Goal: Transaction & Acquisition: Purchase product/service

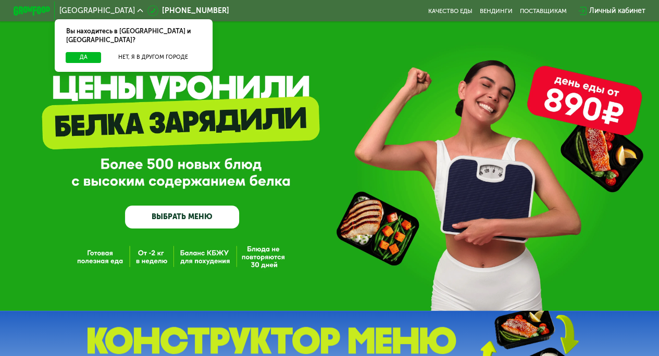
click at [597, 6] on div "Личный кабинет" at bounding box center [617, 10] width 56 height 11
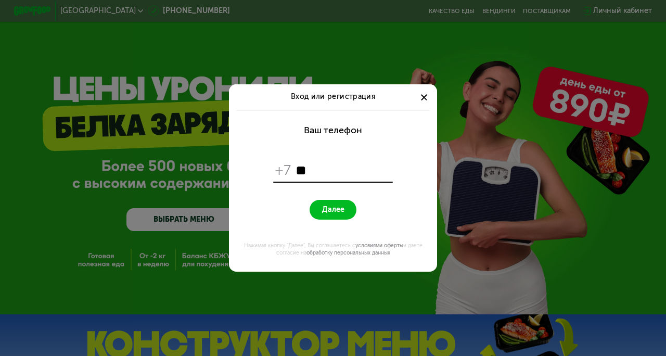
type input "*"
click at [306, 172] on input "**********" at bounding box center [343, 171] width 95 height 18
type input "**********"
click at [332, 212] on span "Далее" at bounding box center [333, 210] width 22 height 9
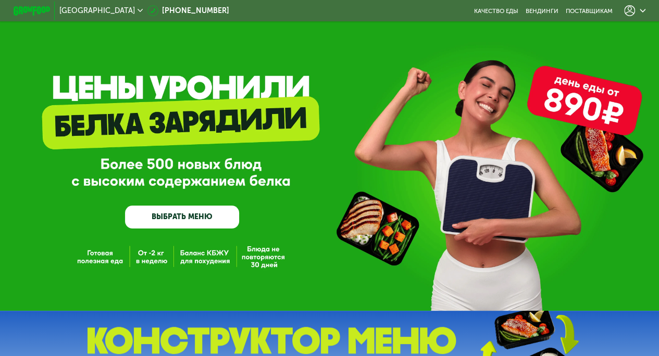
click at [639, 12] on div at bounding box center [634, 10] width 21 height 11
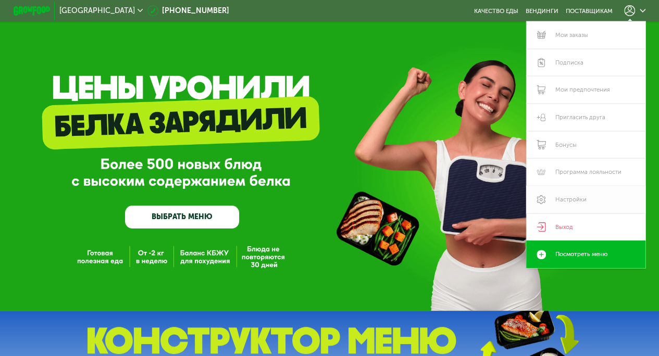
click at [573, 201] on link "Настройки" at bounding box center [585, 200] width 119 height 28
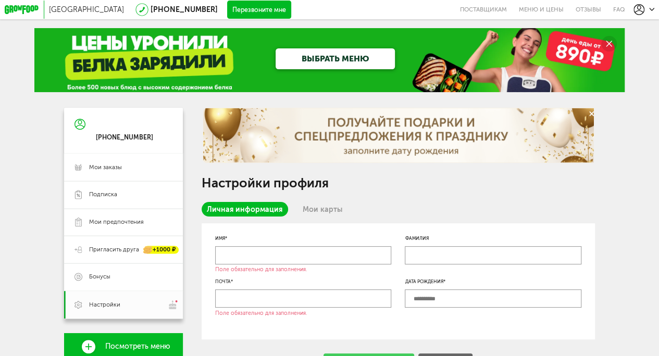
click at [250, 258] on input "text" at bounding box center [303, 255] width 176 height 18
type input "*"
drag, startPoint x: 267, startPoint y: 257, endPoint x: 236, endPoint y: 258, distance: 31.3
click at [236, 258] on input "**********" at bounding box center [303, 255] width 176 height 18
type input "****"
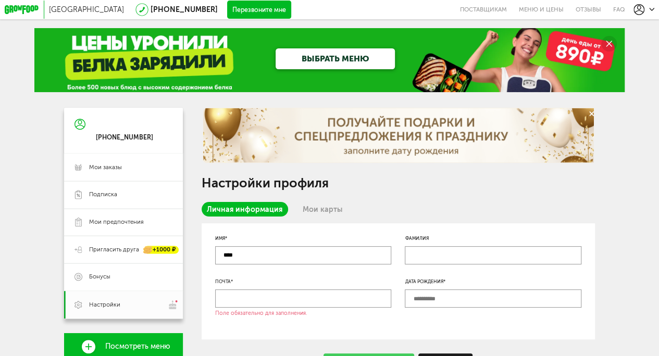
click at [308, 298] on input "text" at bounding box center [303, 298] width 176 height 18
type input "**********"
click at [460, 306] on input "text" at bounding box center [493, 298] width 176 height 18
type input "**********"
click at [122, 253] on span "Пригласить друга" at bounding box center [114, 250] width 50 height 8
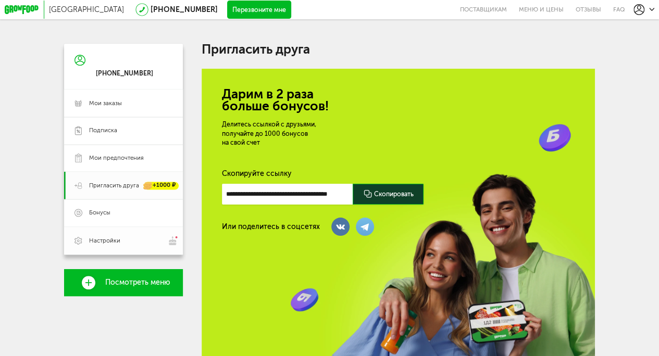
click at [116, 237] on link "Настройки" at bounding box center [123, 241] width 119 height 28
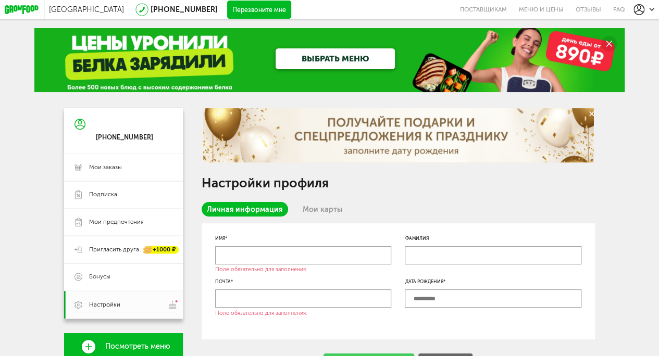
click at [78, 118] on icon at bounding box center [79, 124] width 11 height 78
click at [77, 123] on icon at bounding box center [79, 124] width 11 height 78
click at [113, 136] on div "[PHONE_NUMBER]" at bounding box center [124, 137] width 57 height 8
click at [650, 6] on div at bounding box center [643, 9] width 21 height 11
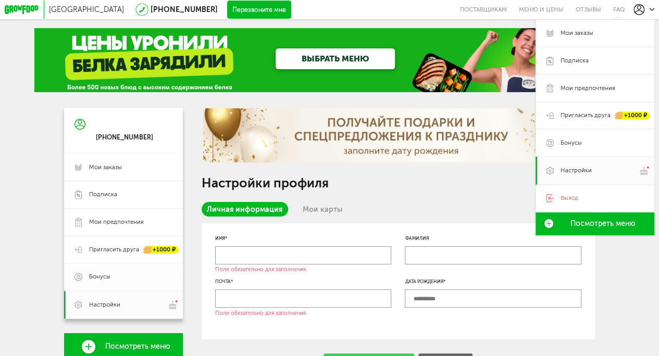
click at [89, 279] on span "Бонусы" at bounding box center [99, 277] width 21 height 8
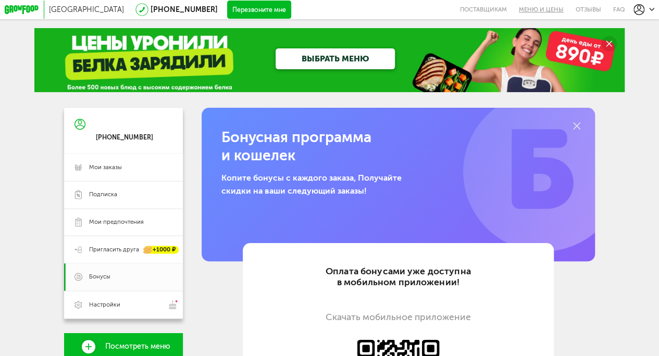
click at [526, 8] on link "Меню и цены" at bounding box center [540, 9] width 57 height 19
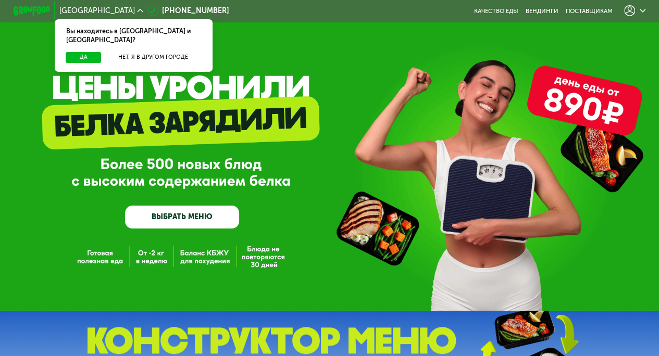
click at [74, 42] on div "Вы находитесь в Москве и обл.?" at bounding box center [133, 35] width 157 height 33
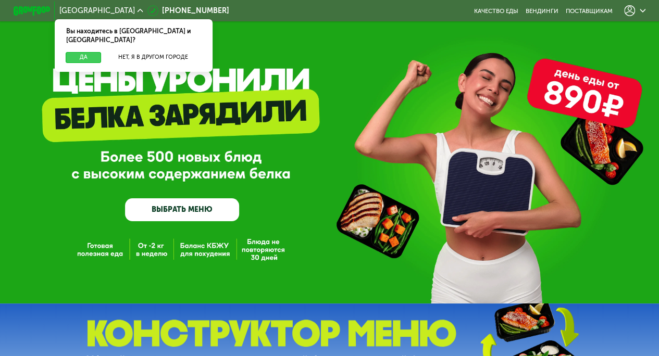
click at [78, 52] on button "Да" at bounding box center [83, 57] width 35 height 11
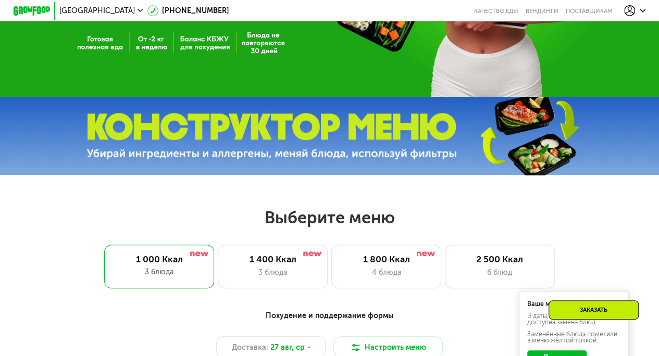
scroll to position [195, 0]
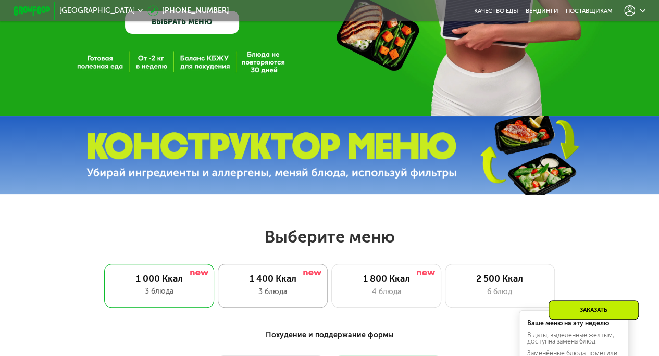
click at [269, 291] on div "3 блюда" at bounding box center [273, 291] width 91 height 11
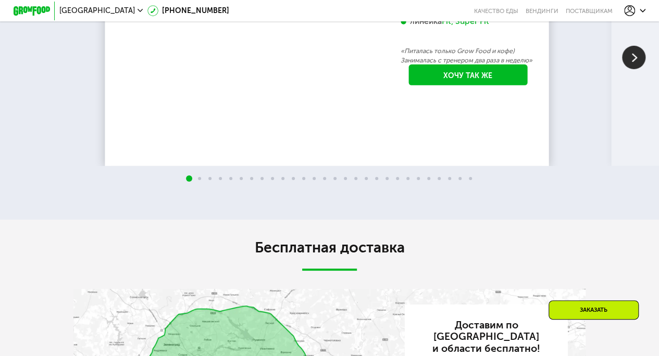
scroll to position [1562, 0]
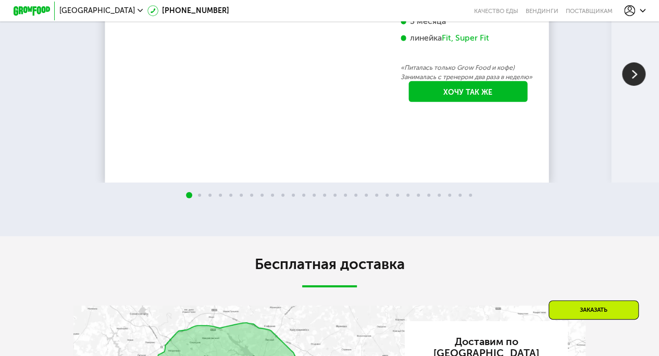
click at [634, 86] on img at bounding box center [633, 73] width 23 height 23
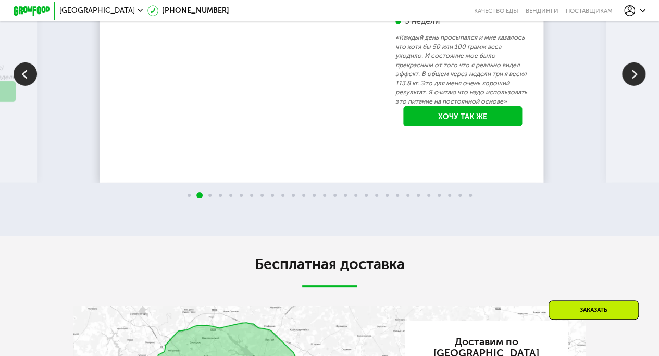
click at [634, 86] on img at bounding box center [633, 73] width 23 height 23
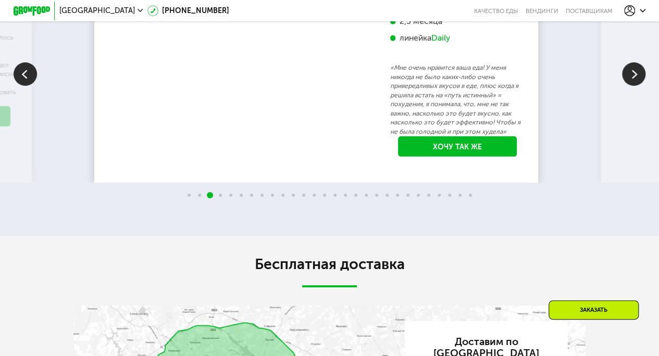
click at [634, 86] on img at bounding box center [633, 73] width 23 height 23
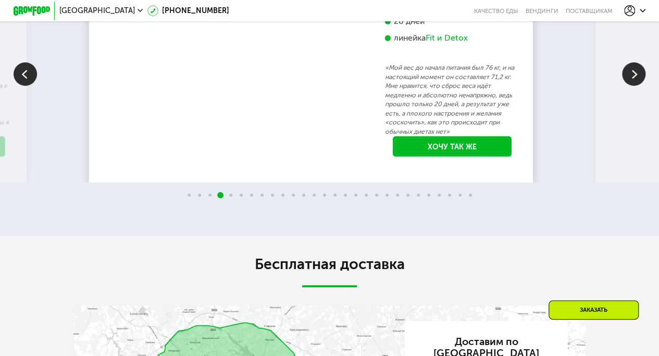
click at [634, 86] on img at bounding box center [633, 73] width 23 height 23
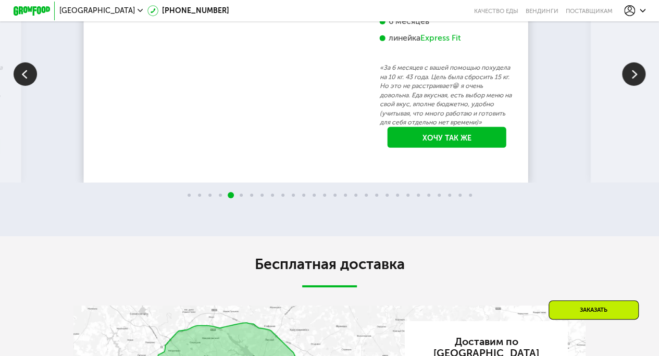
click at [634, 86] on img at bounding box center [633, 73] width 23 height 23
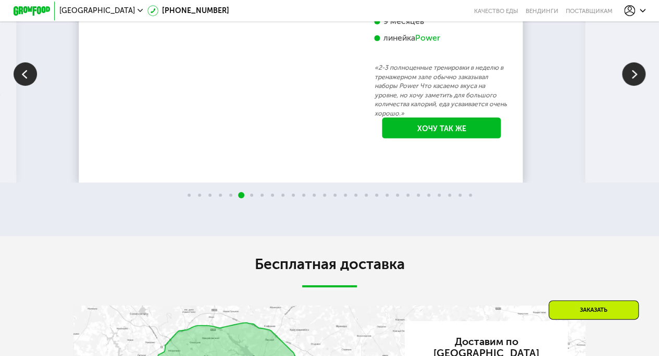
click at [634, 86] on img at bounding box center [633, 73] width 23 height 23
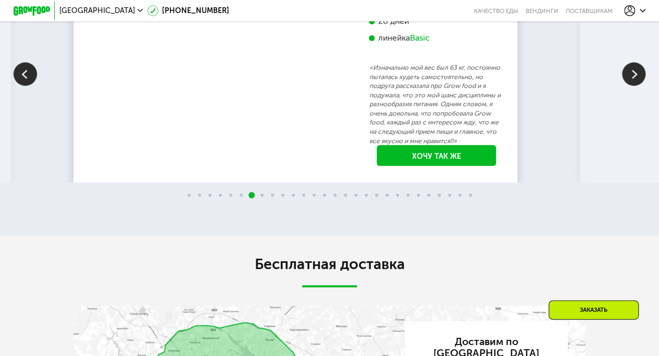
click at [634, 86] on img at bounding box center [633, 73] width 23 height 23
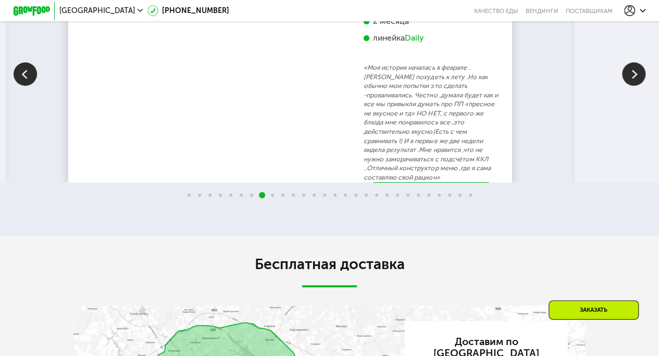
click at [634, 86] on img at bounding box center [633, 73] width 23 height 23
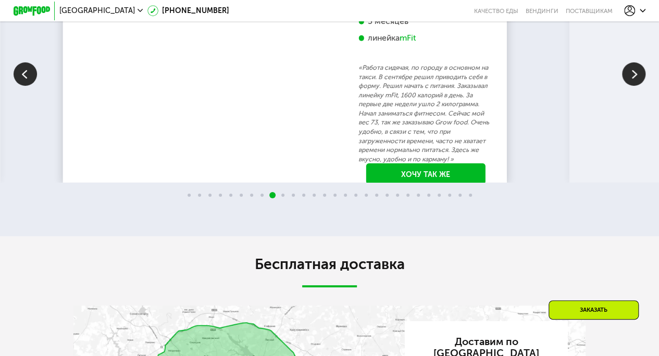
click at [634, 86] on img at bounding box center [633, 73] width 23 height 23
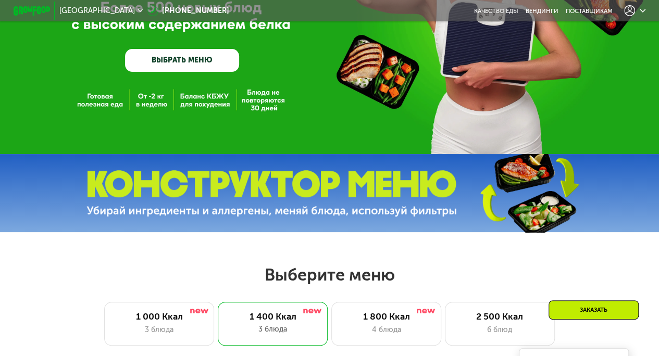
scroll to position [156, 0]
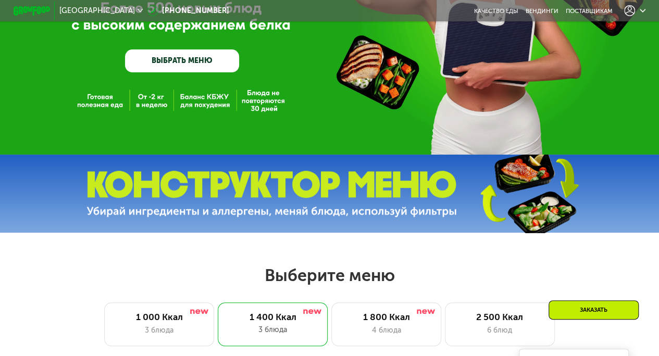
click at [374, 200] on img at bounding box center [271, 194] width 370 height 46
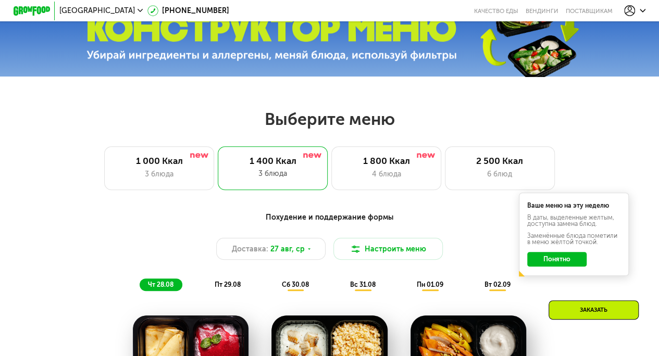
scroll to position [364, 0]
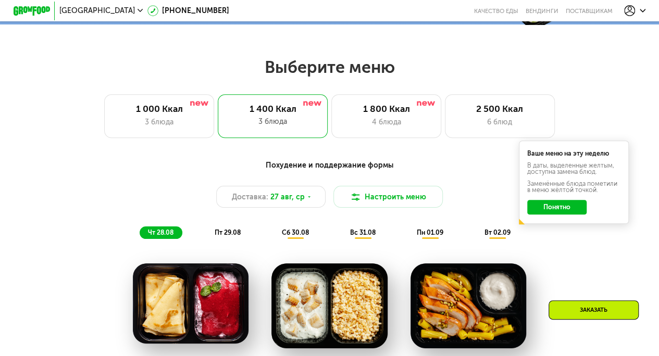
click at [560, 214] on button "Понятно" at bounding box center [556, 207] width 59 height 15
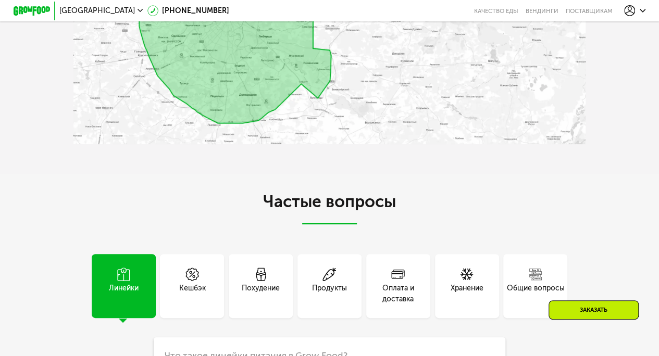
scroll to position [2239, 0]
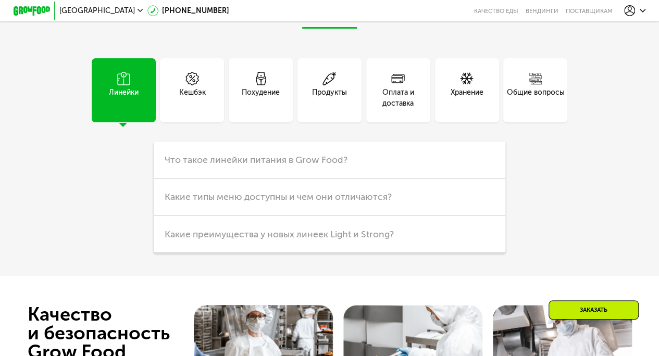
click at [262, 109] on div "Похудение" at bounding box center [261, 98] width 38 height 22
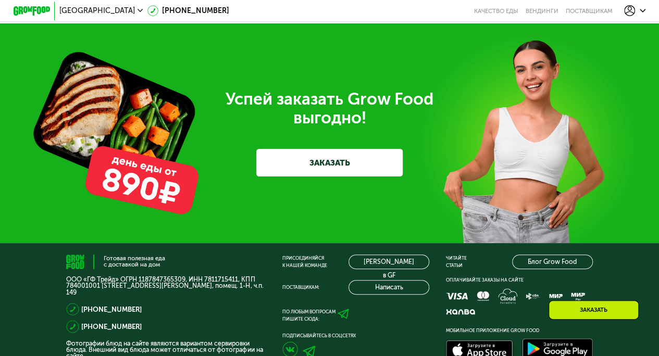
scroll to position [2916, 0]
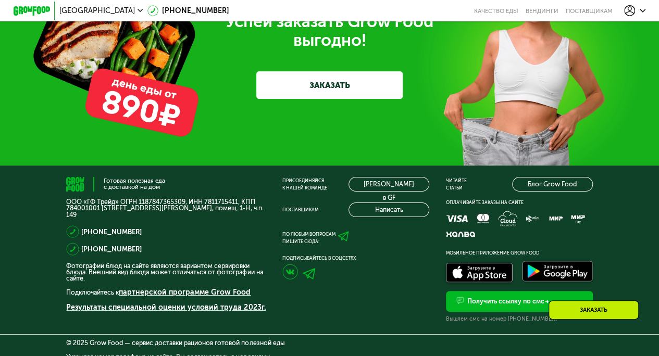
click at [318, 99] on link "ЗАКАЗАТЬ" at bounding box center [329, 85] width 146 height 28
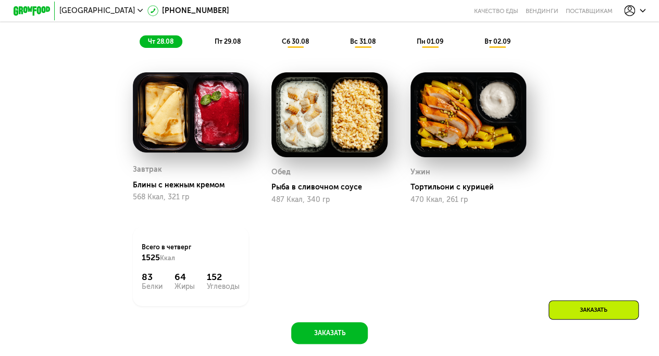
scroll to position [962, 0]
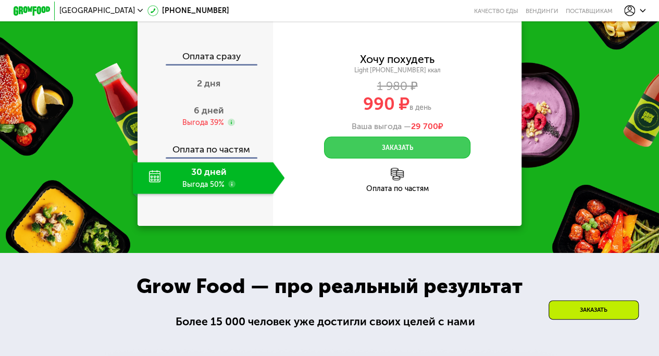
click at [390, 158] on button "Заказать" at bounding box center [397, 147] width 146 height 22
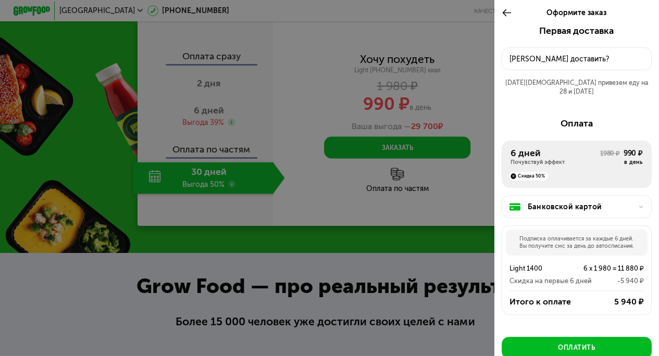
click at [598, 54] on div "Куда доставить?" at bounding box center [576, 59] width 134 height 11
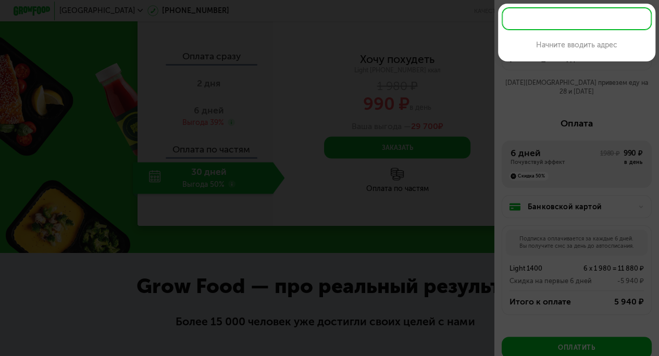
drag, startPoint x: 468, startPoint y: 160, endPoint x: 498, endPoint y: 159, distance: 30.2
click at [468, 160] on div at bounding box center [329, 178] width 659 height 356
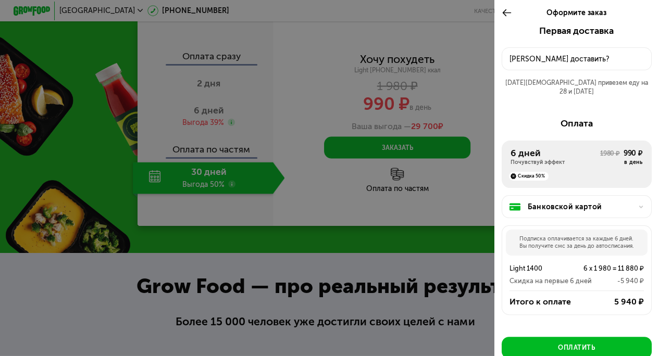
scroll to position [50, 0]
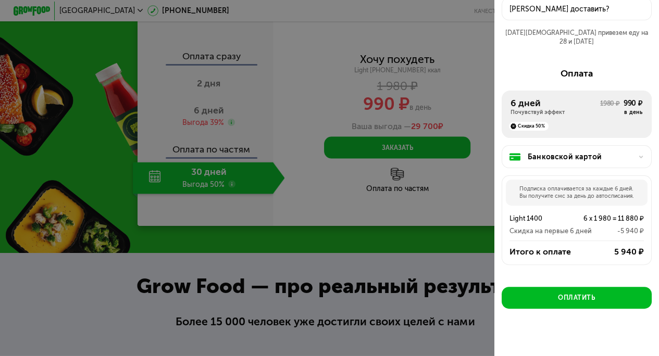
click at [619, 152] on div "Банковской картой" at bounding box center [579, 157] width 105 height 11
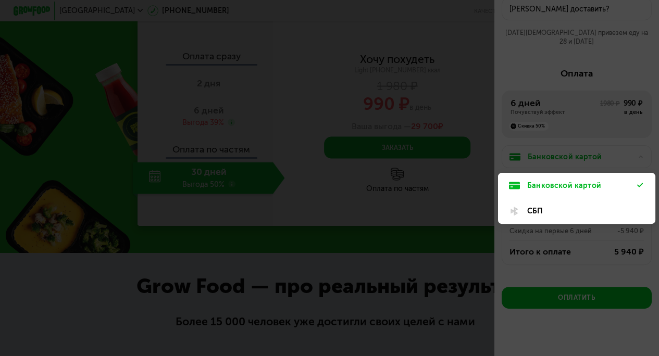
click at [592, 131] on div at bounding box center [329, 178] width 659 height 356
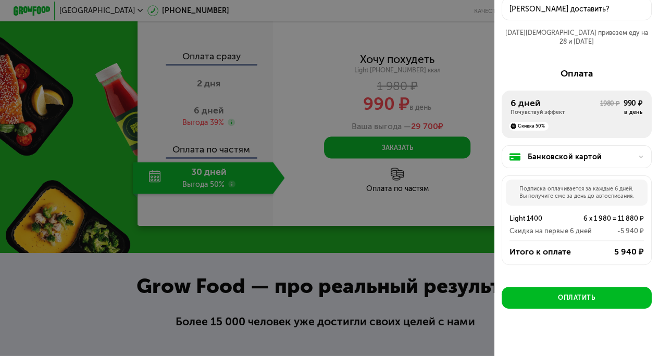
drag, startPoint x: 325, startPoint y: 177, endPoint x: 344, endPoint y: 175, distance: 18.9
click at [325, 177] on div at bounding box center [329, 178] width 659 height 356
click at [311, 127] on div at bounding box center [329, 178] width 659 height 356
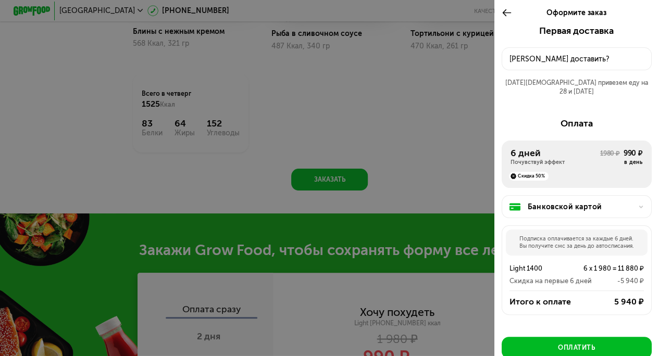
scroll to position [441, 0]
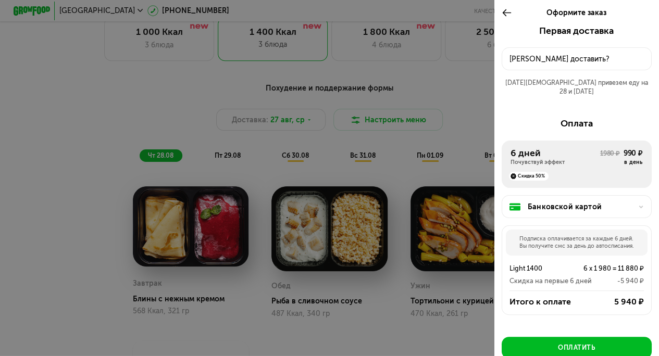
click at [507, 10] on icon at bounding box center [506, 12] width 10 height 11
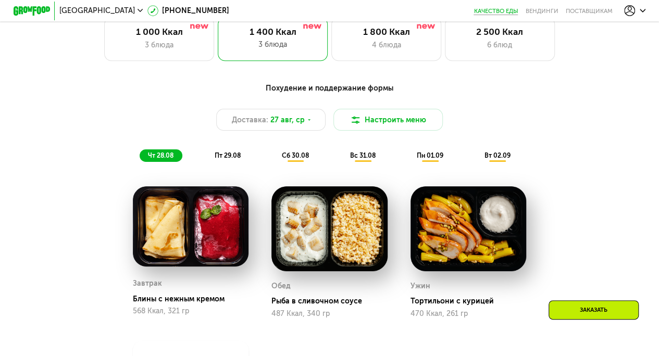
scroll to position [425, 0]
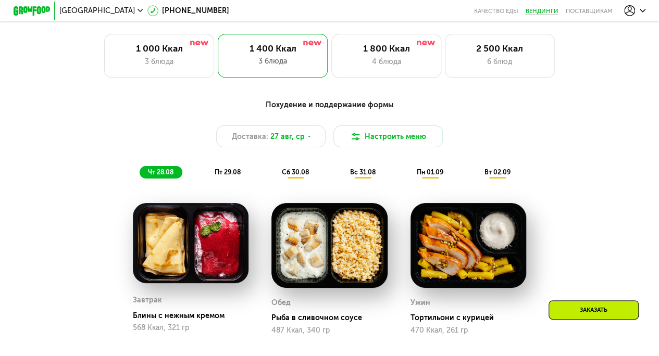
click at [536, 14] on link "Вендинги" at bounding box center [541, 10] width 33 height 7
click at [507, 8] on link "Качество еды" at bounding box center [495, 10] width 44 height 7
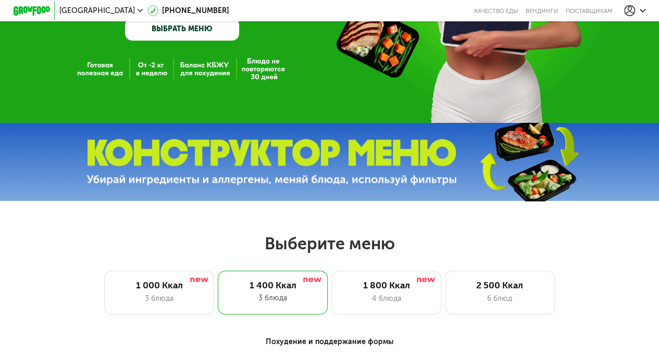
scroll to position [0, 0]
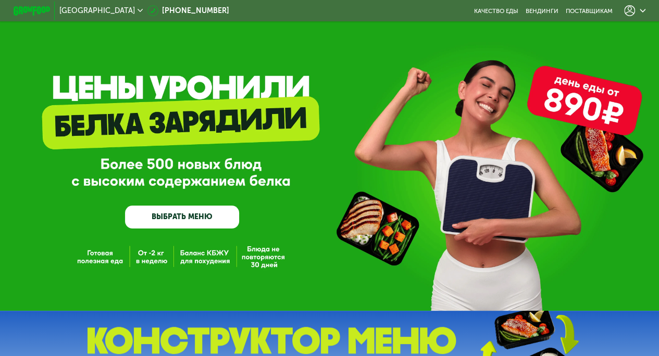
click at [641, 9] on div at bounding box center [634, 10] width 21 height 11
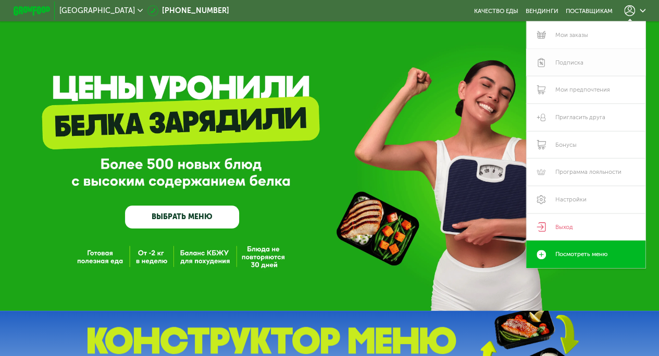
click at [569, 66] on link "Подписка" at bounding box center [585, 63] width 119 height 28
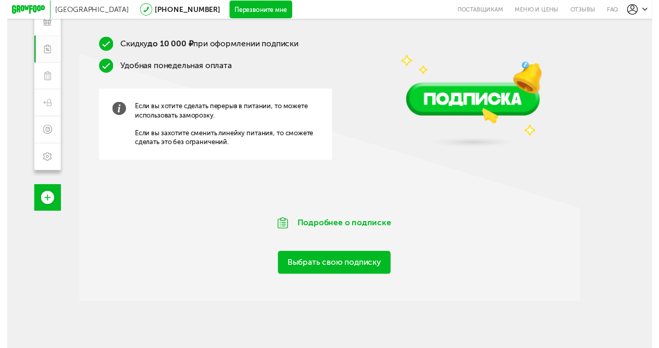
scroll to position [94, 0]
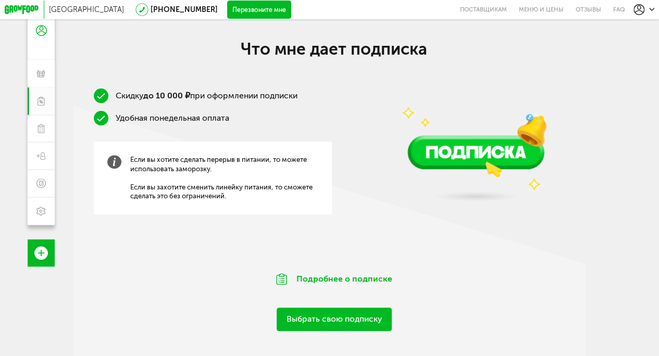
click at [339, 320] on link "Выбрать свою подписку" at bounding box center [333, 319] width 115 height 23
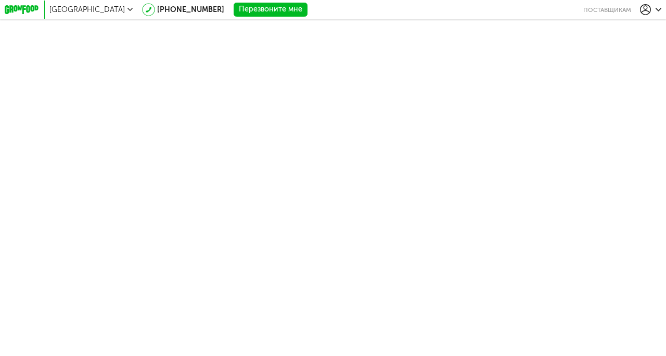
drag, startPoint x: 314, startPoint y: 180, endPoint x: 530, endPoint y: 195, distance: 216.1
click at [324, 183] on body "Москва [PHONE_NUMBER] Перезвоните мне поставщикам [PHONE_NUMBER] Мои заказы Под…" at bounding box center [333, 178] width 666 height 356
